Goal: Task Accomplishment & Management: Manage account settings

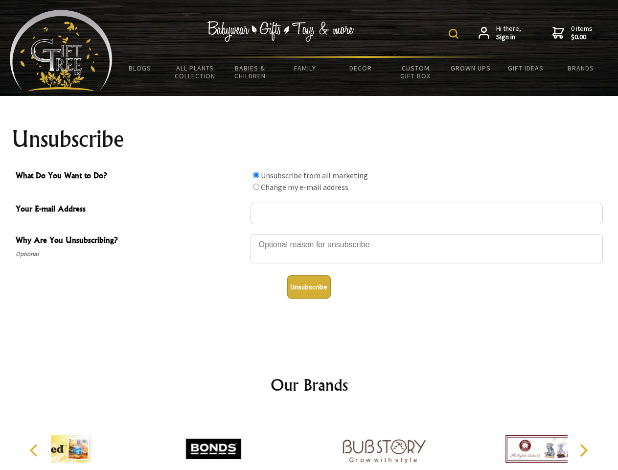
click at [455, 34] on img at bounding box center [454, 34] width 10 height 10
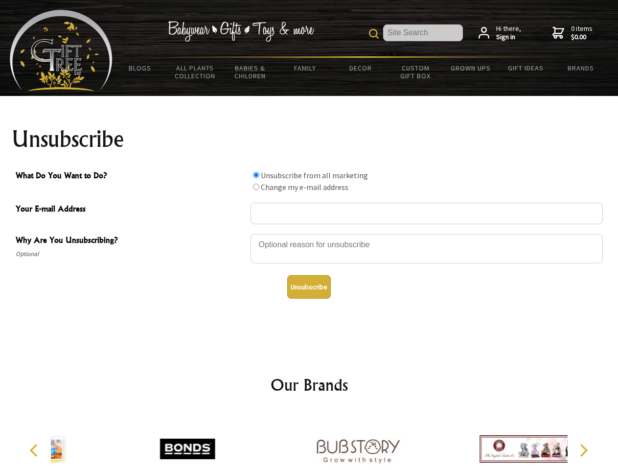
click at [309, 233] on div at bounding box center [427, 250] width 352 height 34
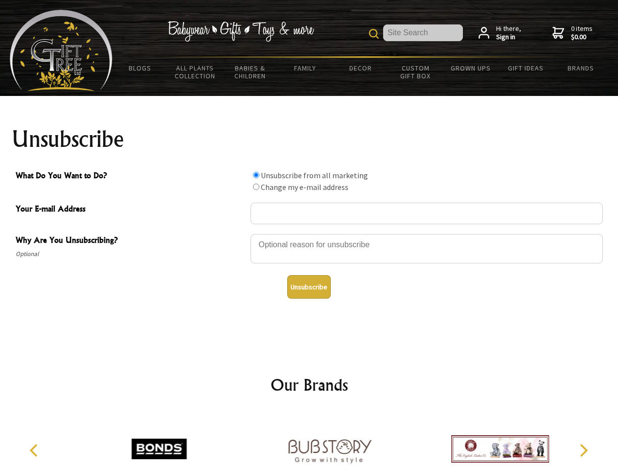
click at [256, 175] on input "What Do You Want to Do?" at bounding box center [256, 175] width 6 height 6
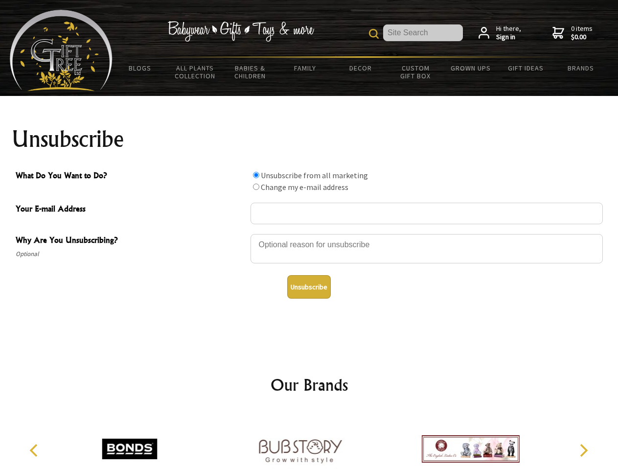
click at [256, 186] on input "What Do You Want to Do?" at bounding box center [256, 186] width 6 height 6
radio input "true"
click at [309, 287] on button "Unsubscribe" at bounding box center [309, 286] width 44 height 23
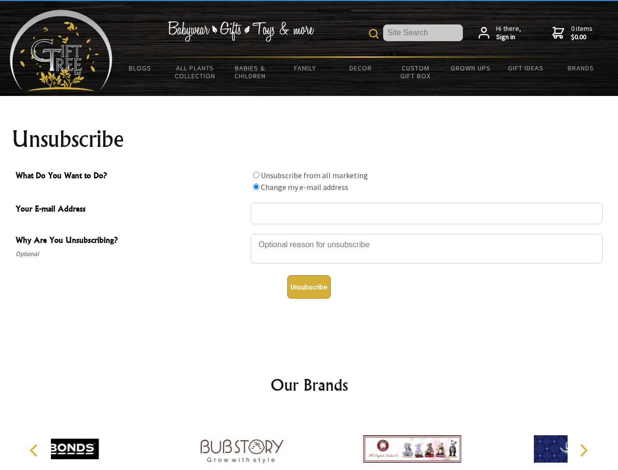
click at [309, 441] on div at bounding box center [242, 450] width 170 height 76
click at [35, 450] on icon "Previous" at bounding box center [34, 450] width 13 height 13
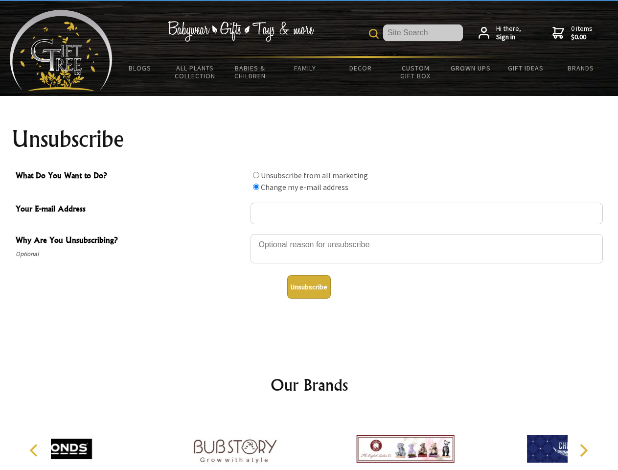
click at [583, 450] on icon "Next" at bounding box center [582, 450] width 13 height 13
